Goal: Task Accomplishment & Management: Complete application form

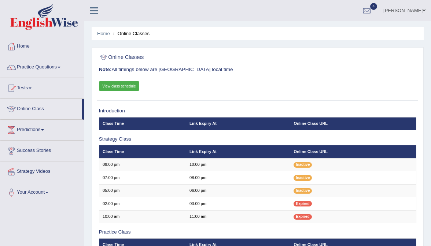
click at [132, 80] on div "Online Classes Note: All timings below are Melbourne local time View class sche…" at bounding box center [257, 76] width 321 height 50
click at [133, 83] on link "View class schedule" at bounding box center [119, 86] width 41 height 10
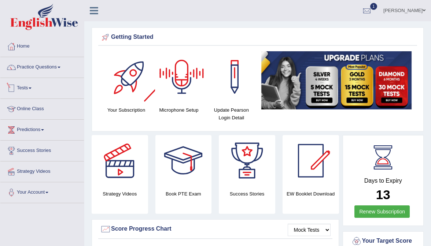
click at [26, 91] on link "Tests" at bounding box center [42, 87] width 84 height 18
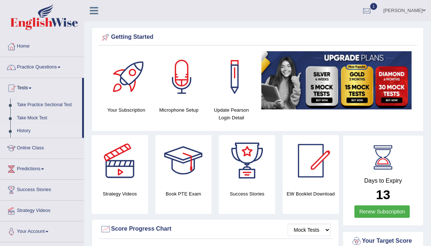
click at [25, 133] on link "History" at bounding box center [48, 131] width 69 height 13
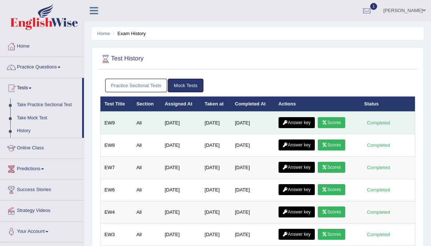
click at [339, 122] on link "Scores" at bounding box center [331, 122] width 27 height 11
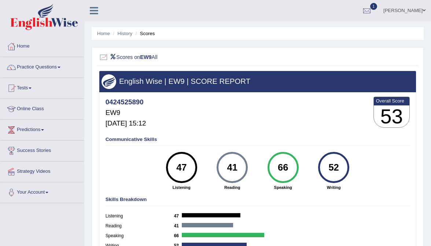
scroll to position [8, 0]
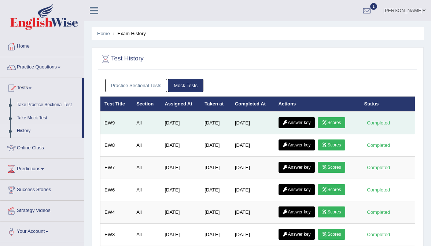
click at [302, 124] on link "Answer key" at bounding box center [297, 122] width 36 height 11
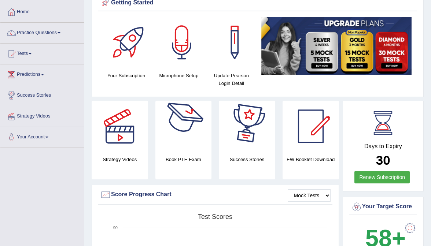
scroll to position [35, 0]
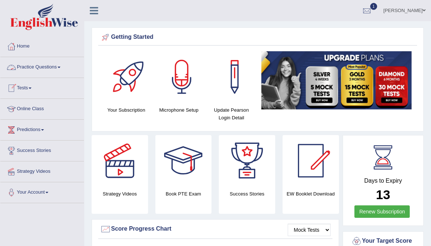
click at [23, 85] on link "Tests" at bounding box center [42, 87] width 84 height 18
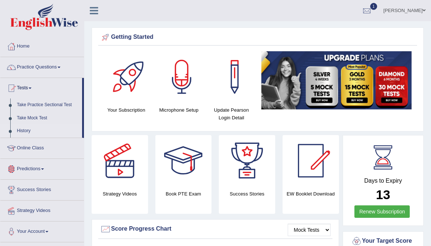
click at [26, 131] on link "History" at bounding box center [48, 131] width 69 height 13
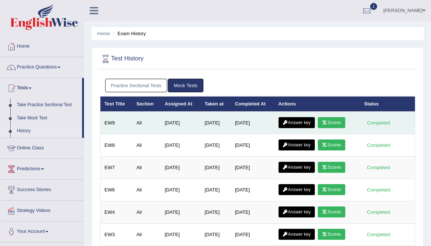
click at [299, 121] on link "Answer key" at bounding box center [297, 122] width 36 height 11
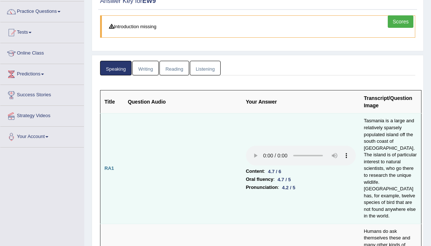
click at [246, 146] on audio at bounding box center [301, 156] width 110 height 20
drag, startPoint x: 264, startPoint y: 125, endPoint x: 228, endPoint y: 121, distance: 36.2
click at [246, 146] on audio at bounding box center [301, 156] width 110 height 20
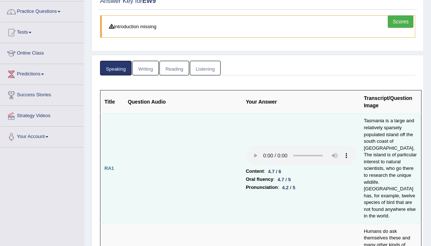
click at [246, 146] on audio at bounding box center [301, 156] width 110 height 20
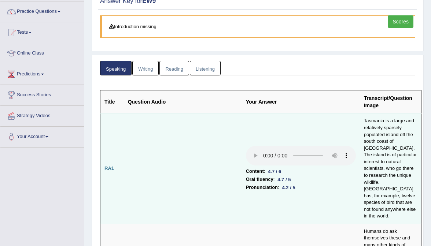
click at [246, 146] on audio at bounding box center [301, 156] width 110 height 20
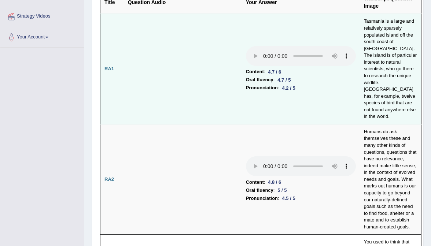
scroll to position [155, 0]
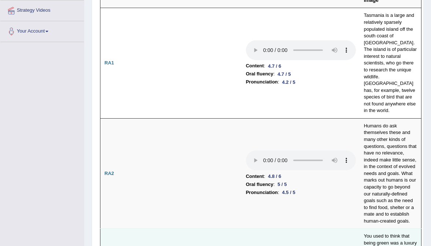
scroll to position [161, 0]
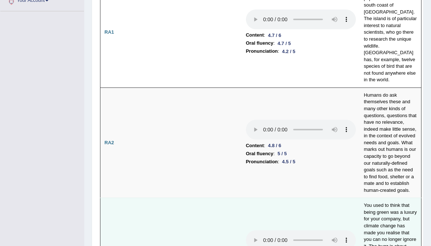
scroll to position [191, 0]
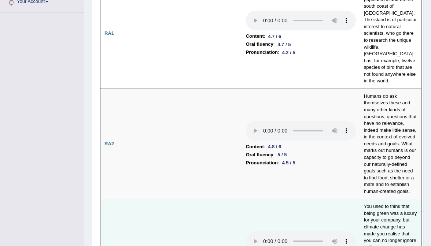
click at [246, 232] on audio at bounding box center [301, 242] width 110 height 20
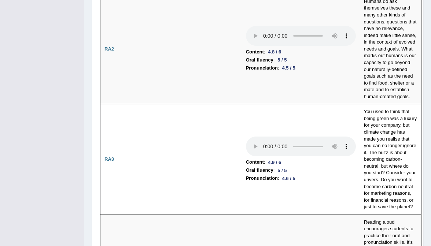
scroll to position [286, 0]
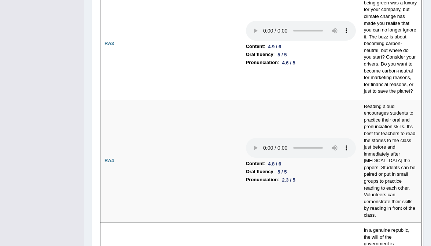
scroll to position [402, 0]
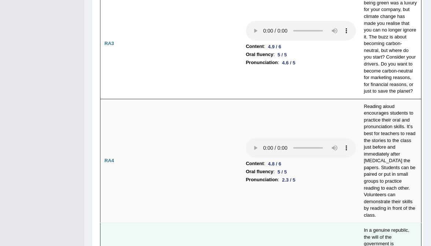
drag, startPoint x: 261, startPoint y: 102, endPoint x: 283, endPoint y: 100, distance: 22.1
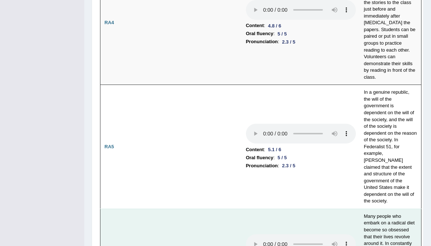
scroll to position [545, 0]
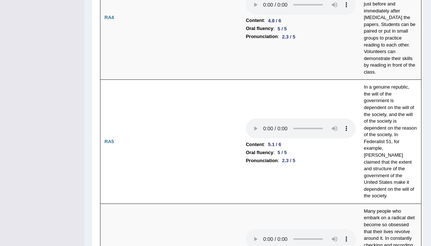
drag, startPoint x: 258, startPoint y: 66, endPoint x: 279, endPoint y: 69, distance: 21.1
drag, startPoint x: 246, startPoint y: 59, endPoint x: 260, endPoint y: 60, distance: 13.9
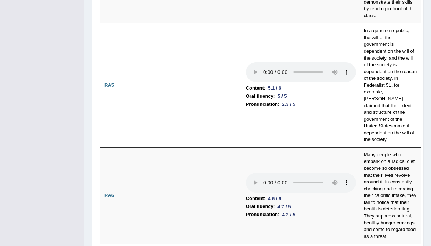
scroll to position [605, 0]
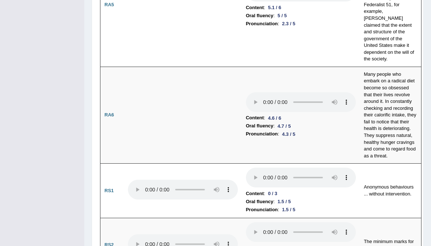
scroll to position [697, 0]
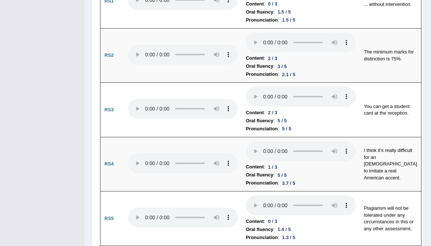
scroll to position [876, 0]
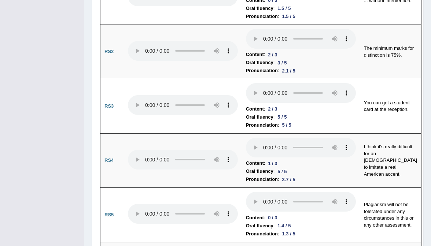
drag, startPoint x: 260, startPoint y: 97, endPoint x: 275, endPoint y: 97, distance: 15.0
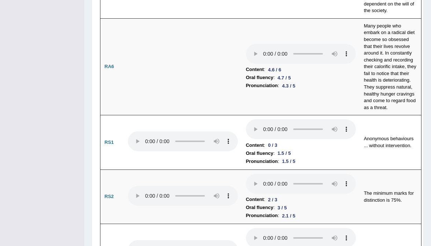
scroll to position [731, 0]
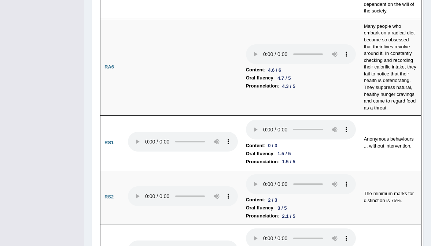
drag, startPoint x: 264, startPoint y: 157, endPoint x: 286, endPoint y: 158, distance: 21.6
drag, startPoint x: 260, startPoint y: 150, endPoint x: 276, endPoint y: 150, distance: 16.5
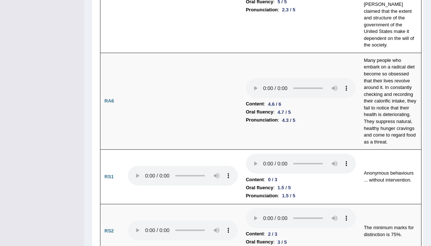
scroll to position [696, 0]
drag, startPoint x: 258, startPoint y: 96, endPoint x: 279, endPoint y: 98, distance: 21.3
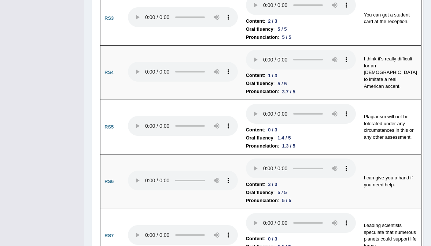
scroll to position [964, 0]
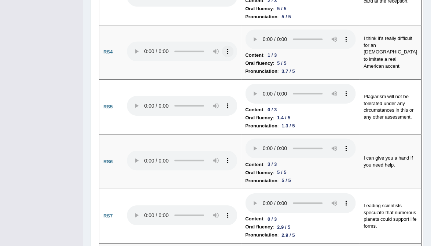
scroll to position [1004, 0]
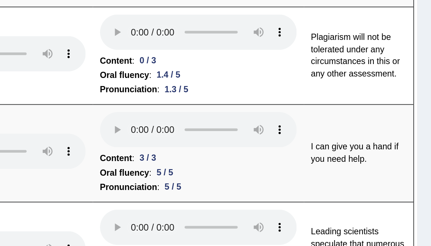
scroll to position [1003, 0]
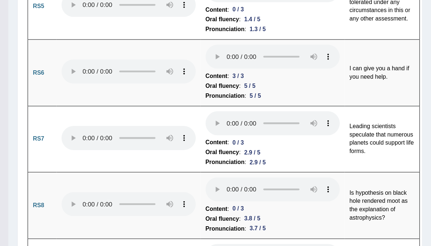
scroll to position [1057, 0]
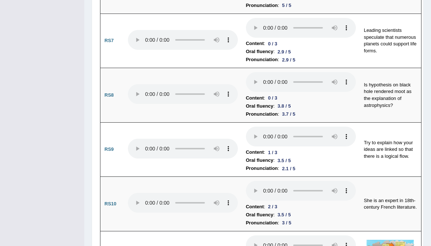
scroll to position [1160, 0]
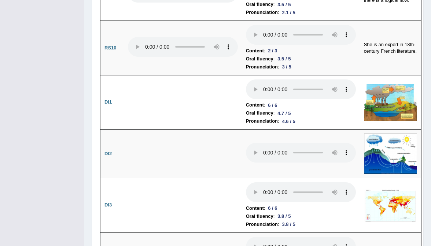
scroll to position [1317, 0]
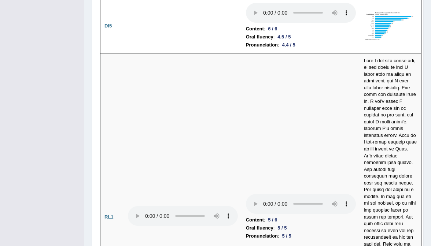
scroll to position [1607, 0]
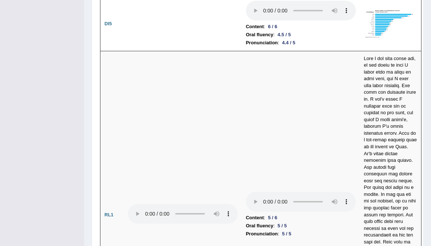
drag, startPoint x: 247, startPoint y: 61, endPoint x: 266, endPoint y: 64, distance: 19.3
drag, startPoint x: 258, startPoint y: 72, endPoint x: 286, endPoint y: 87, distance: 31.8
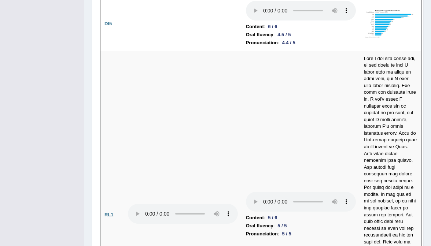
drag, startPoint x: 250, startPoint y: 62, endPoint x: 271, endPoint y: 63, distance: 21.3
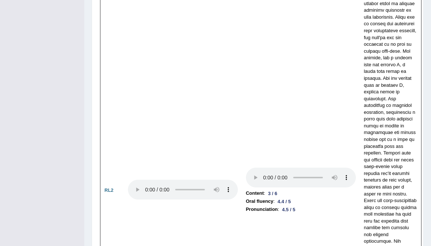
scroll to position [2014, 0]
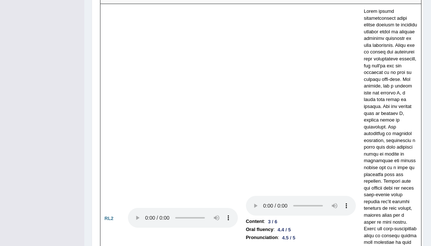
scroll to position [1991, 0]
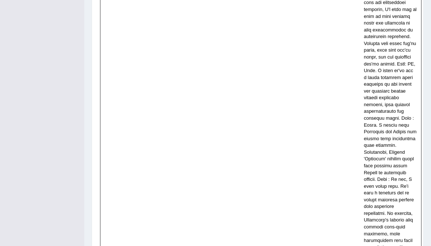
scroll to position [2626, 0]
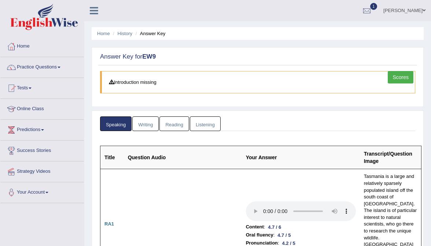
scroll to position [0, 0]
click at [139, 123] on link "Writing" at bounding box center [145, 124] width 26 height 15
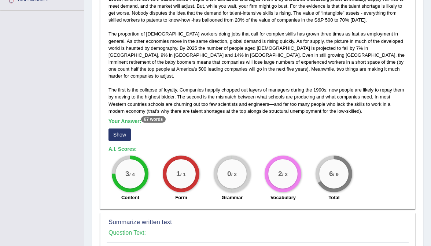
scroll to position [193, 0]
click at [120, 129] on button "Show" at bounding box center [120, 135] width 22 height 12
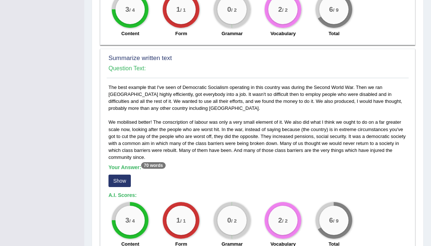
scroll to position [369, 0]
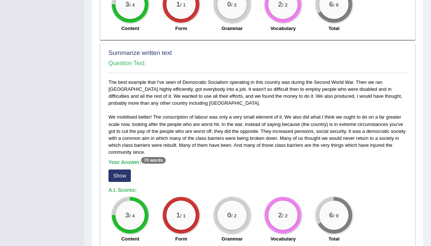
click at [125, 170] on button "Show" at bounding box center [120, 176] width 22 height 12
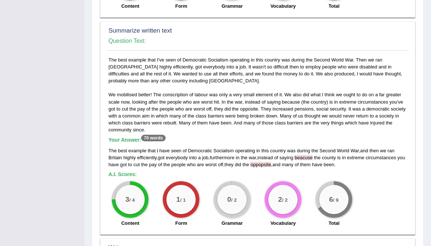
scroll to position [392, 0]
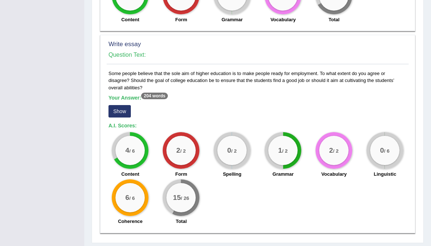
click at [120, 105] on button "Show" at bounding box center [120, 111] width 22 height 12
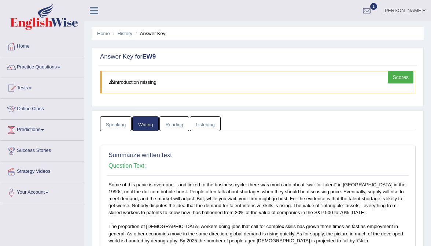
scroll to position [0, 0]
click at [180, 125] on link "Reading" at bounding box center [174, 124] width 29 height 15
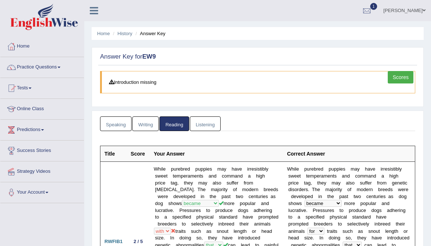
click at [211, 117] on link "Listening" at bounding box center [205, 124] width 31 height 15
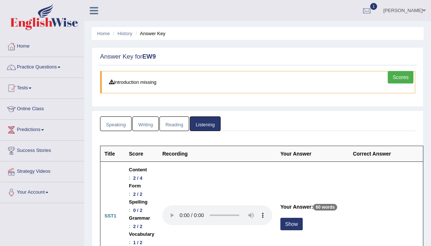
click at [406, 11] on link "Shubham" at bounding box center [404, 9] width 53 height 19
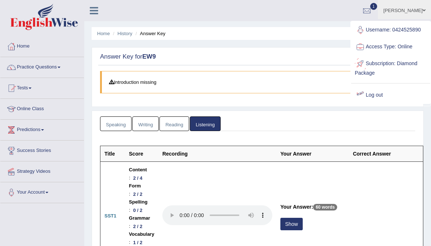
click at [377, 88] on link "Log out" at bounding box center [390, 95] width 79 height 17
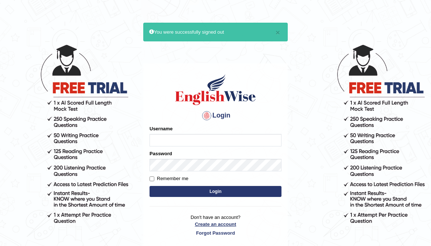
click at [210, 221] on link "Create an account" at bounding box center [216, 224] width 132 height 7
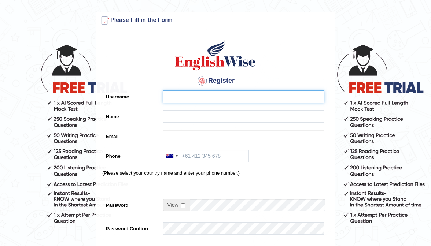
click at [197, 100] on input "Username" at bounding box center [244, 97] width 162 height 12
type input "0466985084"
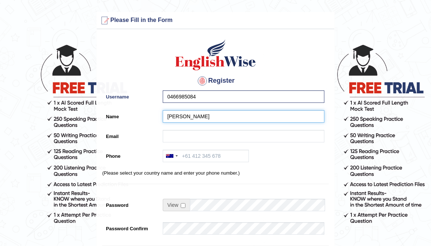
type input "[PERSON_NAME]"
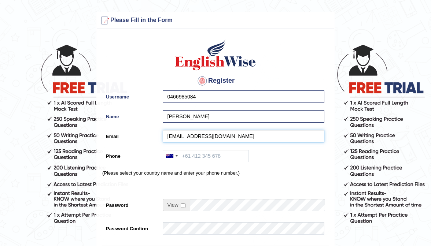
type input "haidaririda@gmail.com"
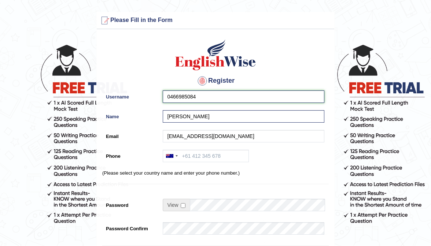
click at [207, 95] on input "0466985084" at bounding box center [244, 97] width 162 height 12
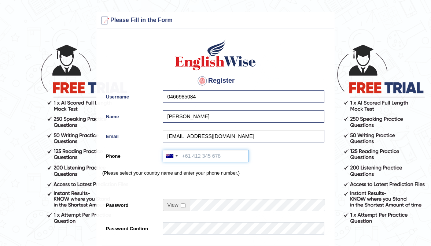
paste input "0466985084"
type input "0466985084"
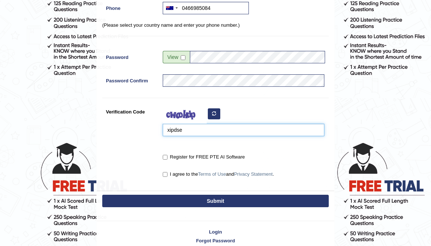
scroll to position [151, 0]
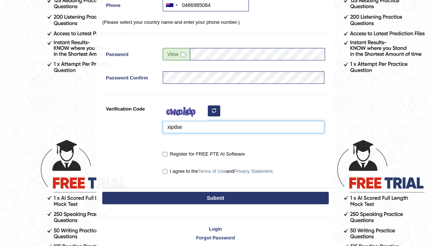
type input "xipdse"
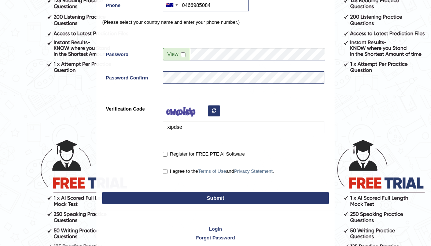
click at [165, 156] on label "Register for FREE PTE AI Software" at bounding box center [204, 154] width 82 height 7
click at [165, 156] on input "Register for FREE PTE AI Software" at bounding box center [165, 154] width 5 height 5
checkbox input "true"
click at [166, 173] on input "I agree to the Terms of Use and Privacy Statement ." at bounding box center [165, 171] width 5 height 5
checkbox input "true"
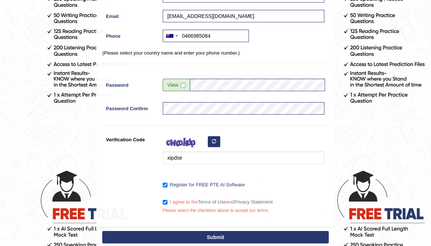
scroll to position [124, 0]
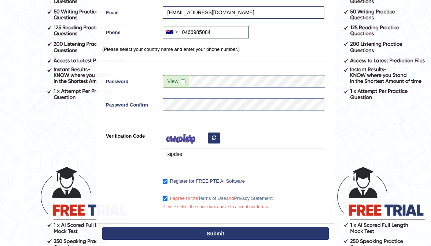
click at [190, 234] on button "Submit" at bounding box center [215, 234] width 227 height 12
type input "+61466985084"
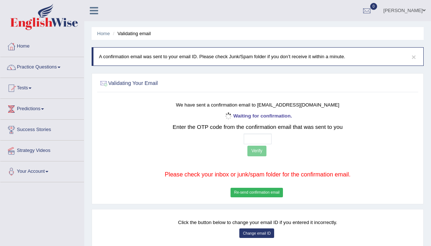
click at [246, 138] on input "text" at bounding box center [258, 139] width 28 height 11
type input "1 8 4 2"
click at [261, 153] on button "Verify" at bounding box center [257, 151] width 19 height 11
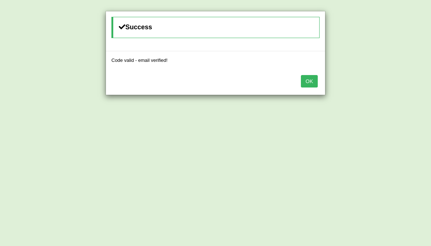
click at [311, 83] on button "OK" at bounding box center [309, 81] width 17 height 12
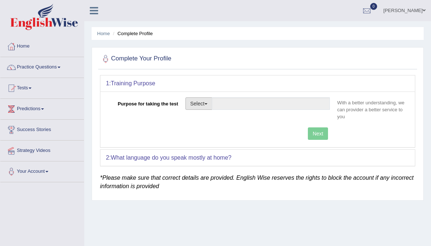
click at [198, 100] on button "Select" at bounding box center [199, 104] width 27 height 12
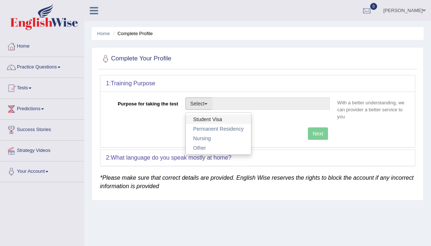
click at [217, 116] on link "Student Visa" at bounding box center [218, 120] width 65 height 10
type input "Student Visa"
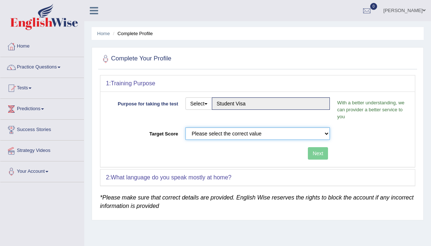
select select "65"
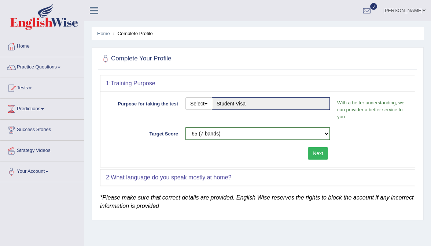
click at [313, 151] on button "Next" at bounding box center [318, 153] width 20 height 12
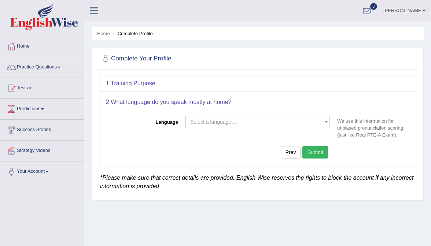
click at [200, 123] on span "Select a language ..." at bounding box center [213, 122] width 47 height 6
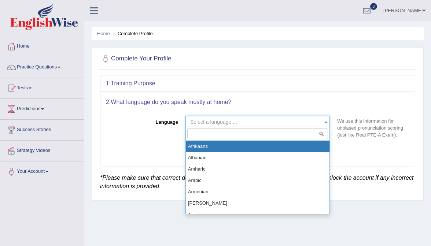
type input "h"
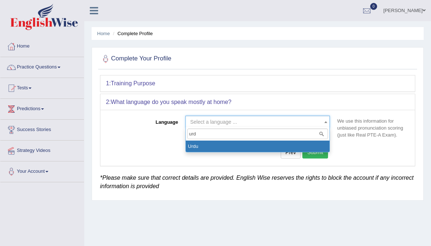
type input "urdu"
select select "Urdu"
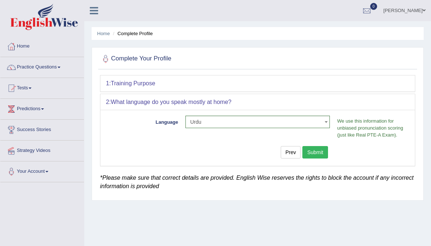
click at [320, 150] on button "Submit" at bounding box center [316, 152] width 26 height 12
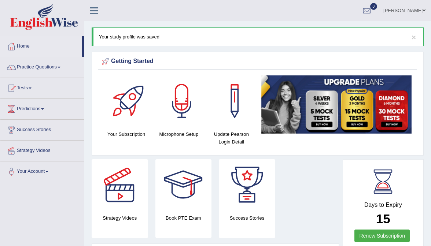
click at [245, 16] on ul "Rida Haidari Toggle navigation Username: 0466985084 Access Type: Online Subscri…" at bounding box center [309, 10] width 243 height 21
click at [252, 15] on ul "Rida Haidari Toggle navigation Username: 0466985084 Access Type: Online Subscri…" at bounding box center [309, 10] width 243 height 21
click at [39, 70] on link "Practice Questions" at bounding box center [42, 66] width 84 height 18
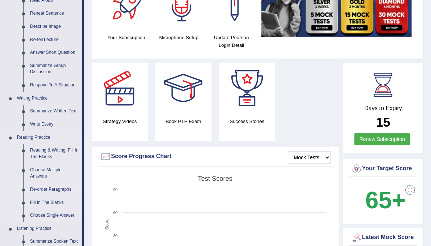
scroll to position [111, 0]
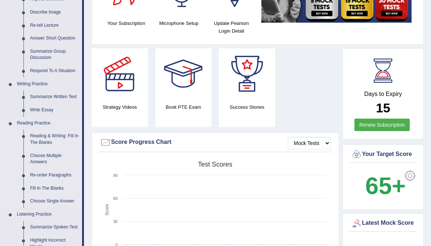
click at [43, 140] on link "Reading & Writing: Fill In The Blanks" at bounding box center [54, 139] width 55 height 19
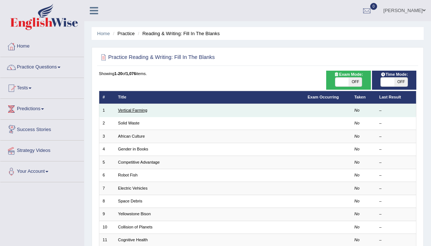
click at [136, 108] on link "Vertical Farming" at bounding box center [132, 110] width 29 height 4
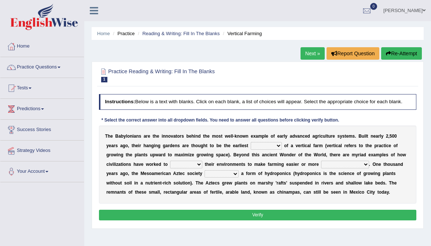
click at [40, 66] on link "Practice Questions" at bounding box center [42, 66] width 84 height 18
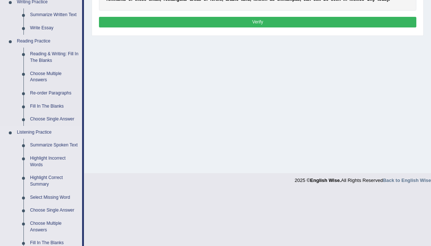
scroll to position [194, 0]
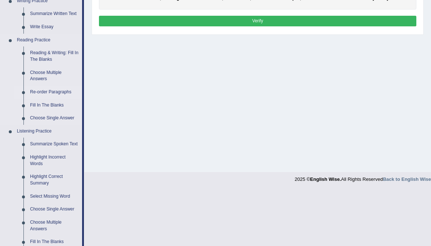
click at [48, 94] on link "Re-order Paragraphs" at bounding box center [54, 92] width 55 height 13
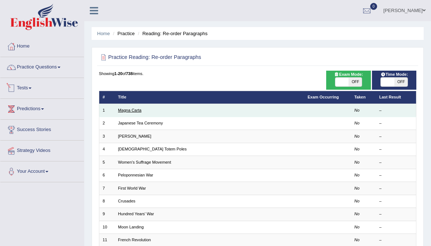
click at [130, 111] on link "Magna Carta" at bounding box center [129, 110] width 23 height 4
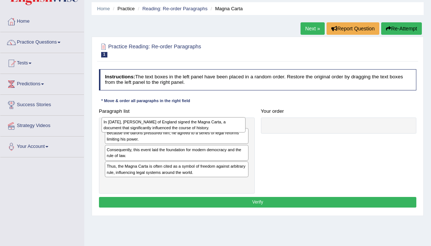
drag, startPoint x: 149, startPoint y: 150, endPoint x: 144, endPoint y: 123, distance: 26.9
click at [144, 124] on div "In 1215, King John of England signed the Magna Carta, a document that significa…" at bounding box center [174, 124] width 144 height 15
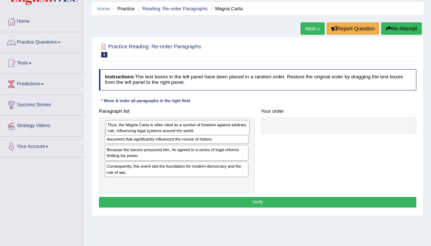
drag, startPoint x: 140, startPoint y: 177, endPoint x: 140, endPoint y: 117, distance: 60.9
click at [140, 118] on div "In 1215, King John of England signed the Magna Carta, a document that significa…" at bounding box center [177, 156] width 156 height 77
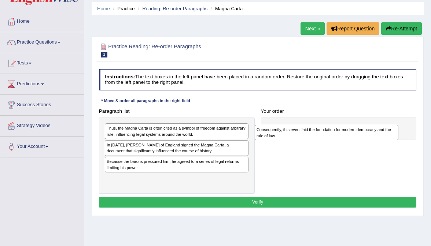
drag, startPoint x: 150, startPoint y: 180, endPoint x: 329, endPoint y: 118, distance: 189.2
click at [329, 125] on div "Consequently, this event laid the foundation for modern democracy and the rule …" at bounding box center [327, 132] width 144 height 15
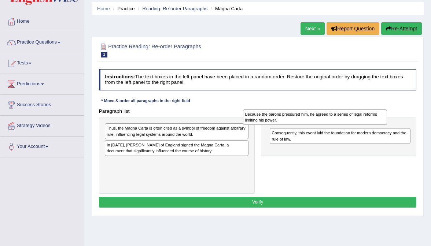
drag, startPoint x: 210, startPoint y: 163, endPoint x: 374, endPoint y: 108, distance: 172.9
click at [374, 110] on div "Because the barons pressured him, he agreed to a series of legal reforms limiti…" at bounding box center [315, 117] width 144 height 15
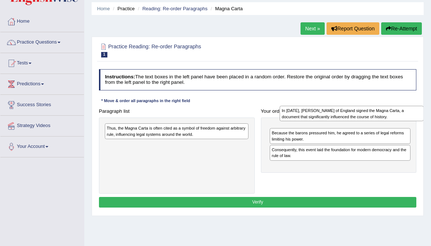
drag, startPoint x: 184, startPoint y: 148, endPoint x: 387, endPoint y: 109, distance: 207.0
click at [388, 109] on div "In 1215, King John of England signed the Magna Carta, a document that significa…" at bounding box center [352, 113] width 144 height 15
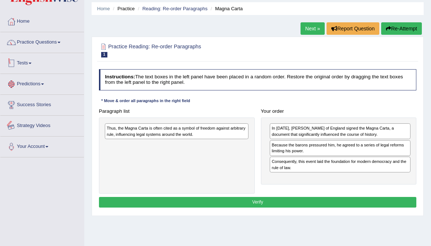
click at [49, 45] on link "Practice Questions" at bounding box center [42, 41] width 84 height 18
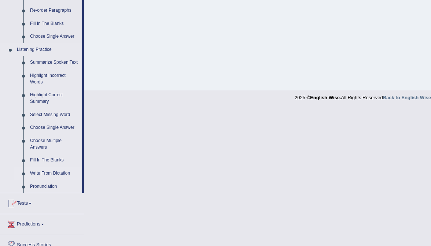
scroll to position [299, 0]
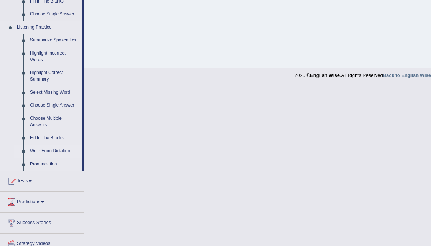
click at [47, 156] on link "Write From Dictation" at bounding box center [54, 151] width 55 height 13
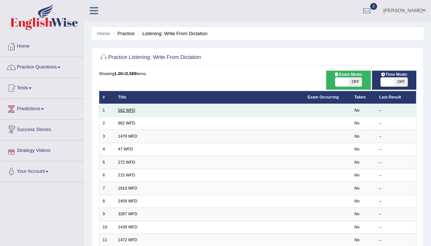
click at [128, 111] on link "562 WFD" at bounding box center [126, 110] width 17 height 4
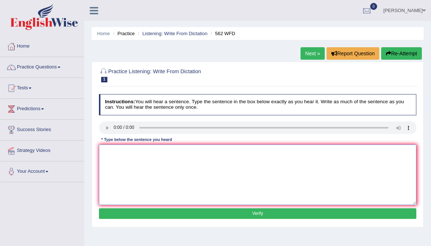
click at [118, 164] on textarea at bounding box center [258, 175] width 318 height 61
click at [412, 12] on link "Rida Haidari" at bounding box center [404, 9] width 53 height 19
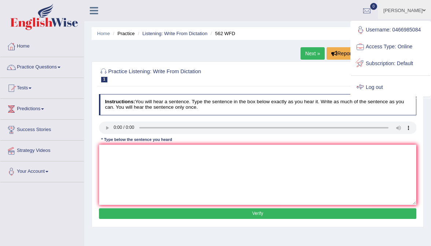
click at [375, 87] on link "Log out" at bounding box center [390, 87] width 79 height 17
